Goal: Task Accomplishment & Management: Manage account settings

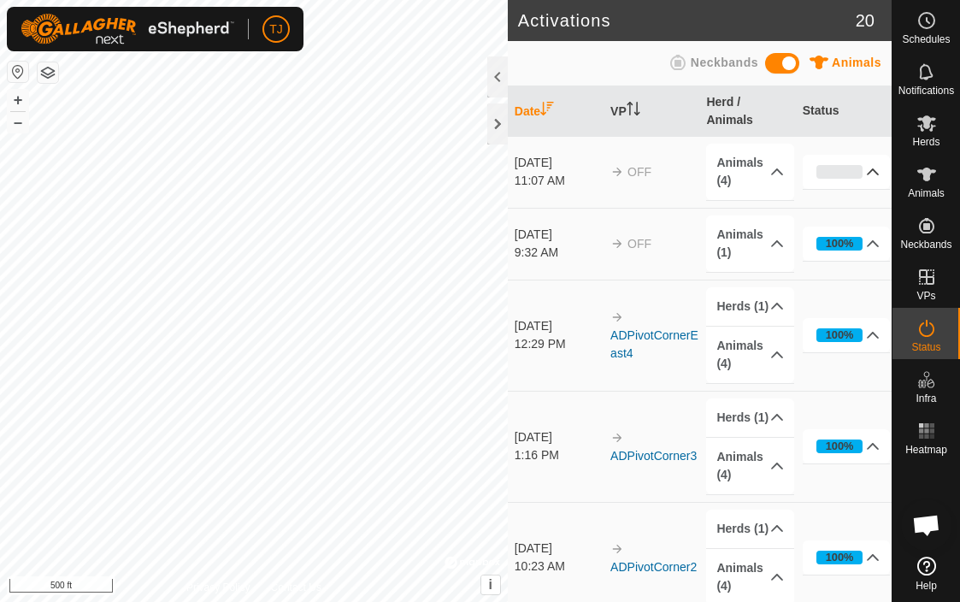
click at [871, 174] on p-accordion-header "0%" at bounding box center [847, 172] width 88 height 34
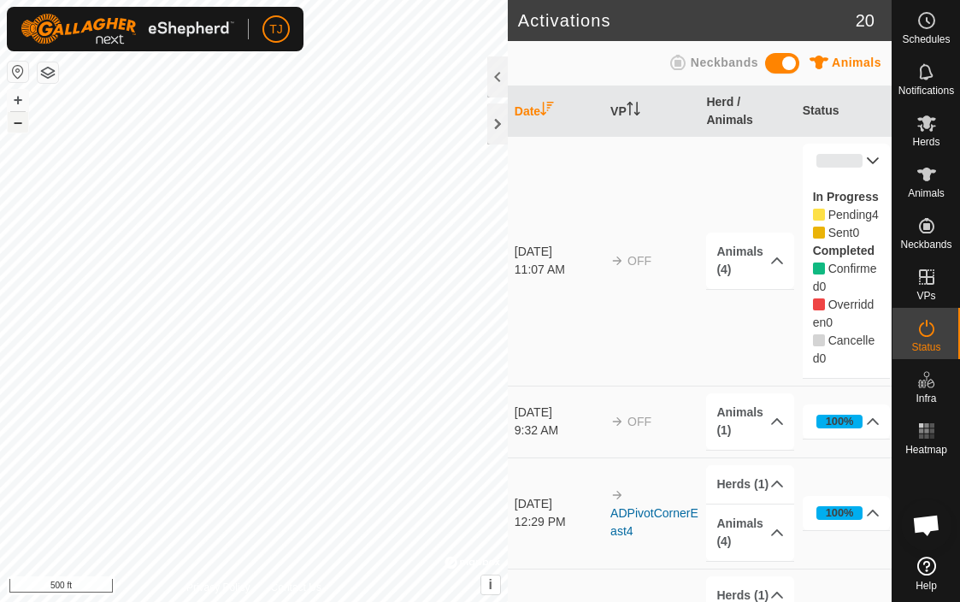
click at [15, 124] on button "–" at bounding box center [18, 122] width 21 height 21
click at [929, 137] on span "Herds" at bounding box center [925, 142] width 27 height 10
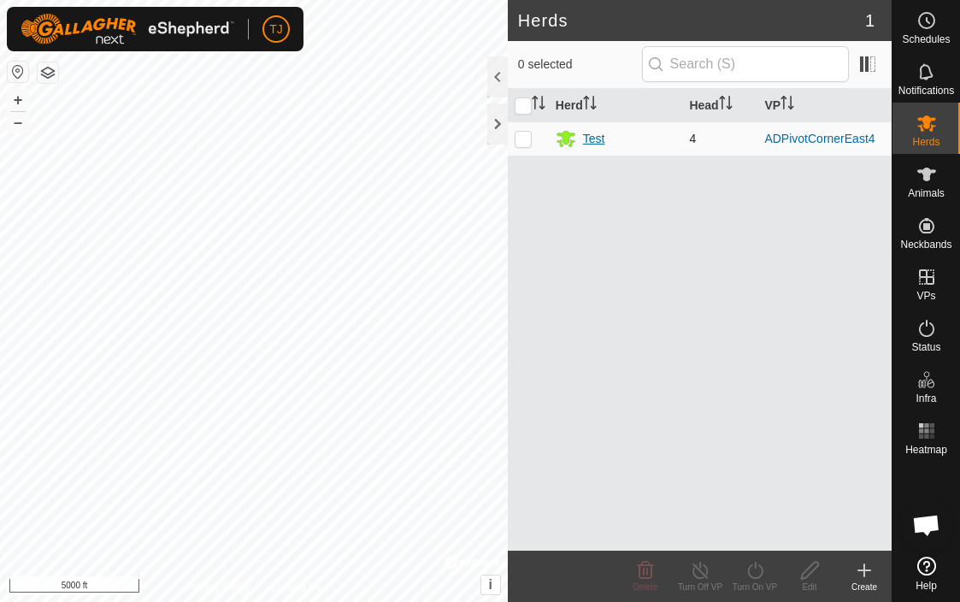
click at [606, 141] on div "Test" at bounding box center [616, 138] width 121 height 21
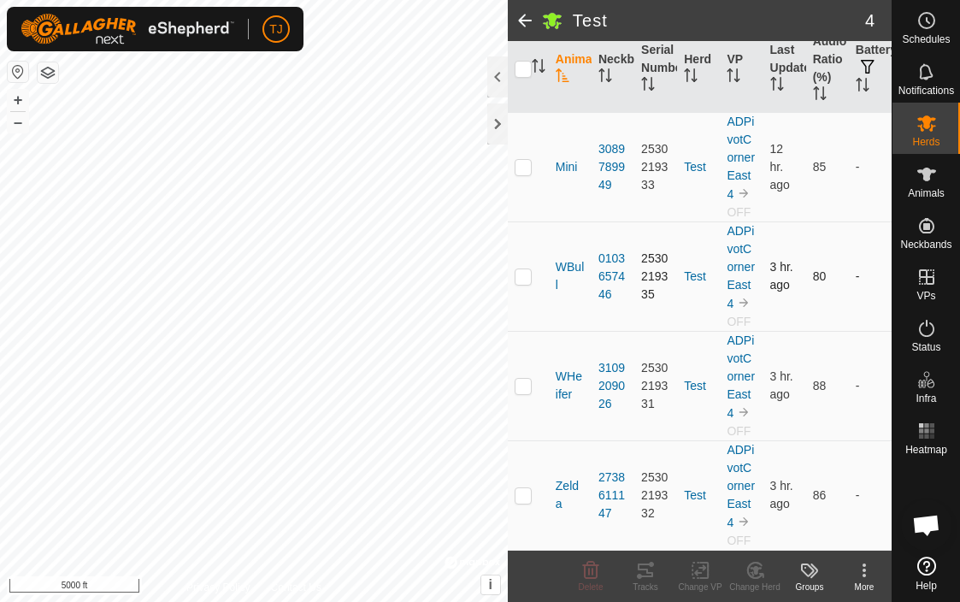
scroll to position [197, 0]
click at [930, 327] on icon at bounding box center [926, 328] width 21 height 21
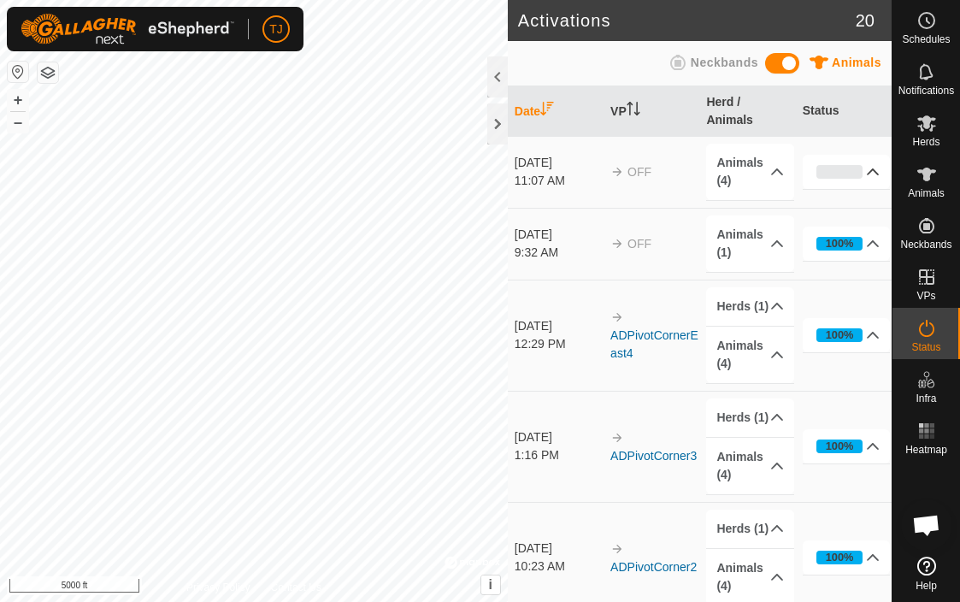
click at [872, 169] on p-accordion-header "0%" at bounding box center [847, 172] width 88 height 34
click at [875, 175] on p-accordion-header "0%" at bounding box center [847, 172] width 88 height 34
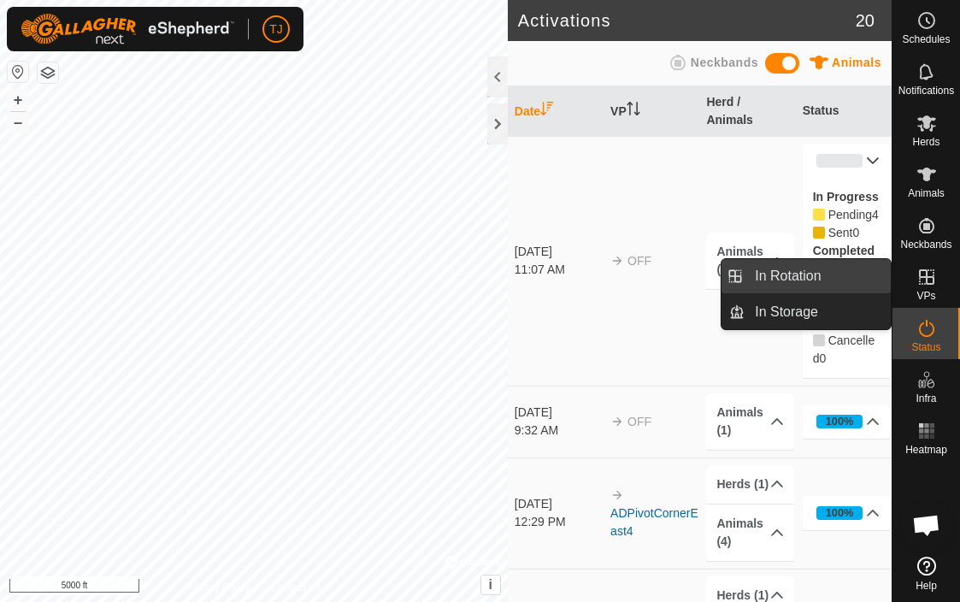
click at [858, 271] on link "In Rotation" at bounding box center [818, 276] width 146 height 34
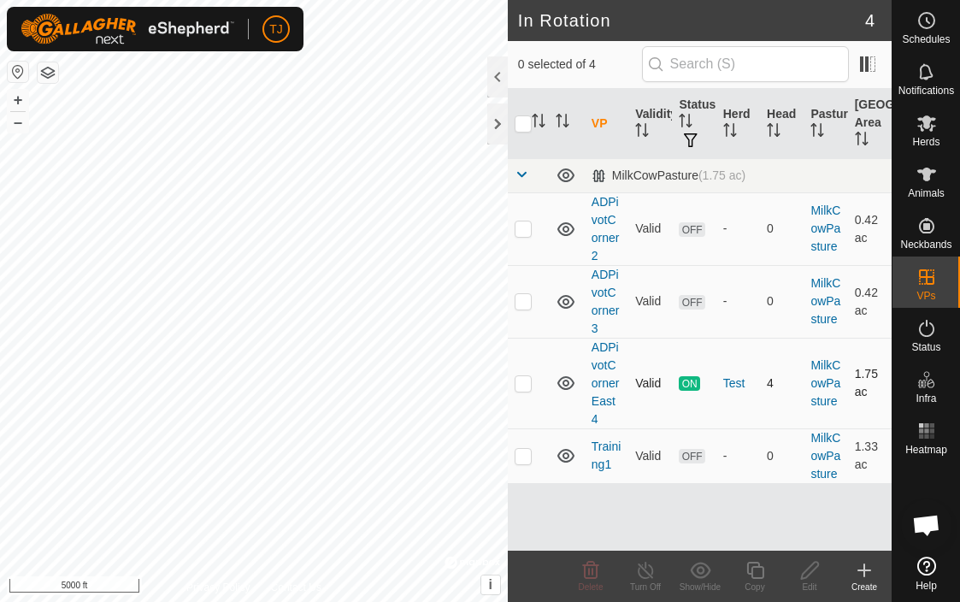
click at [522, 385] on p-checkbox at bounding box center [523, 383] width 17 height 14
checkbox input "true"
click at [648, 578] on icon at bounding box center [645, 570] width 15 height 17
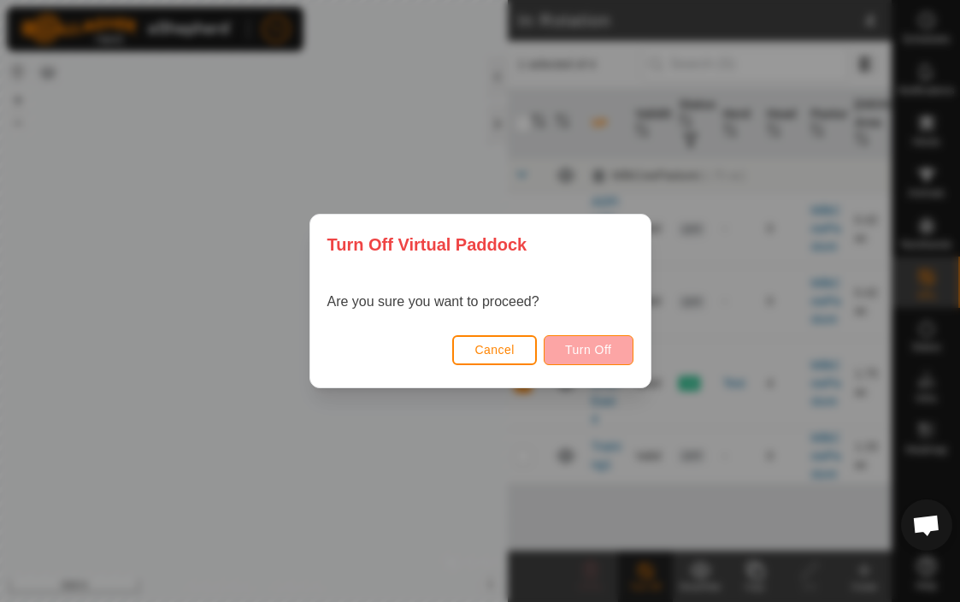
click at [603, 347] on span "Turn Off" at bounding box center [588, 350] width 47 height 14
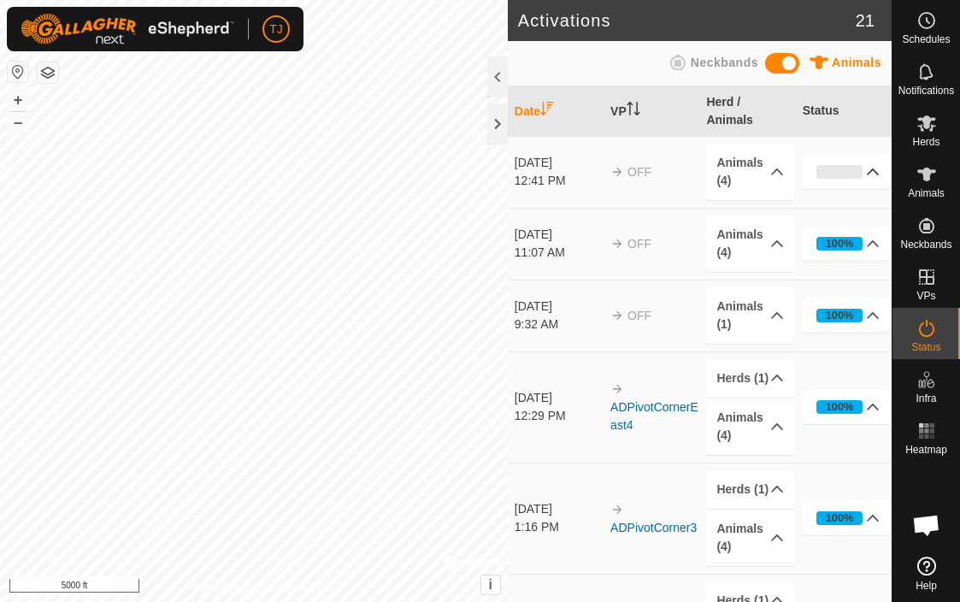
click at [873, 168] on p-accordion-header "0%" at bounding box center [847, 172] width 88 height 34
click at [871, 174] on p-accordion-header "0%" at bounding box center [847, 172] width 88 height 34
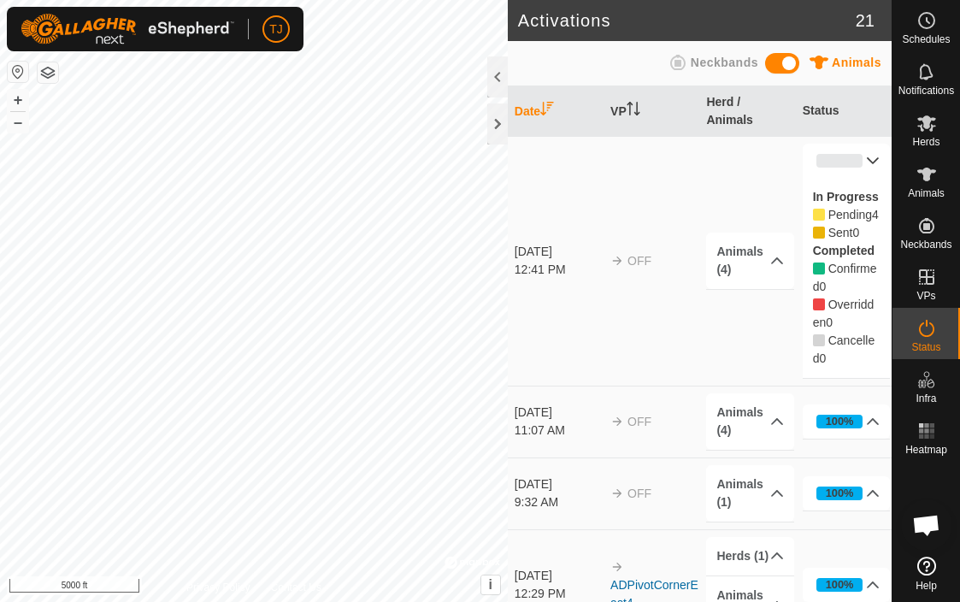
click at [873, 157] on p-accordion-header "0%" at bounding box center [847, 161] width 88 height 34
